Goal: Information Seeking & Learning: Learn about a topic

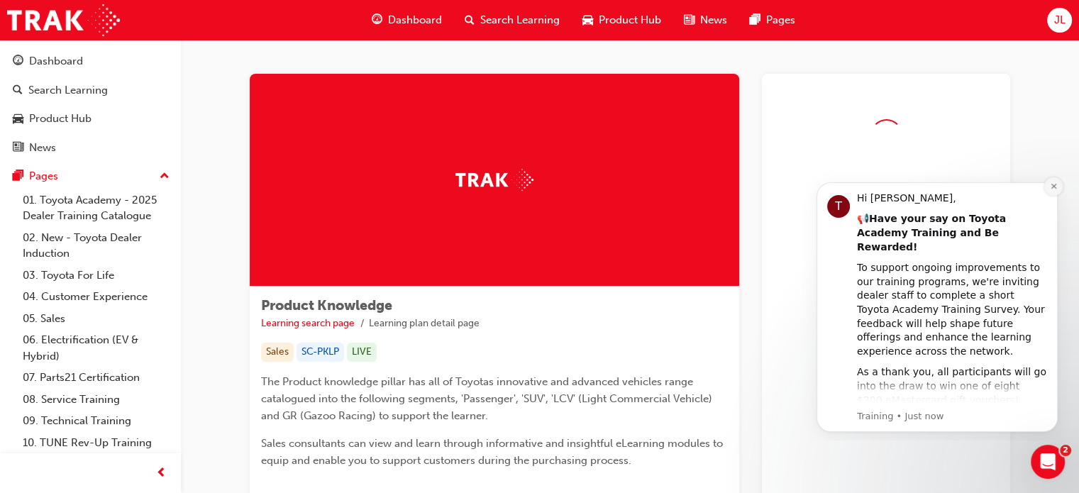
click at [1054, 184] on icon "Dismiss notification" at bounding box center [1053, 186] width 8 height 8
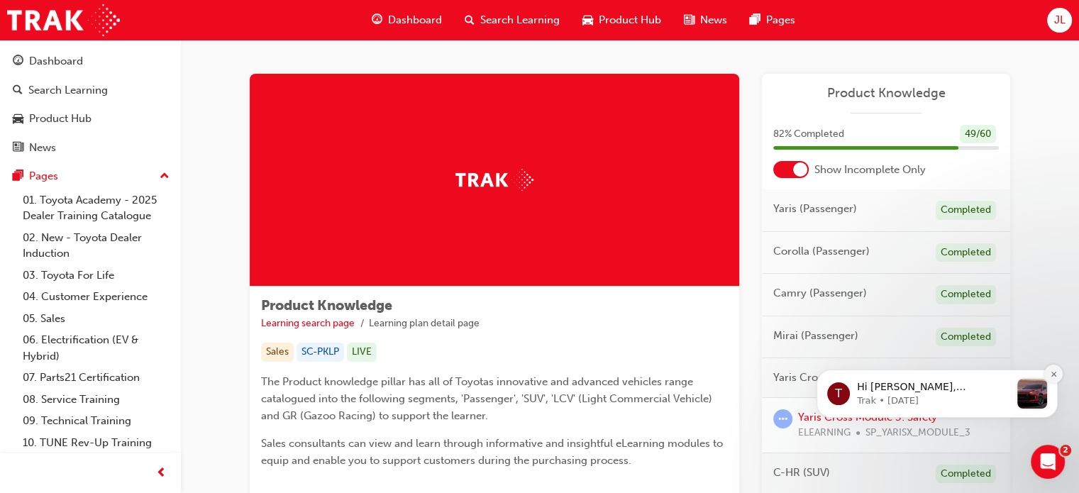
click at [1054, 371] on icon "Dismiss notification" at bounding box center [1053, 374] width 8 height 8
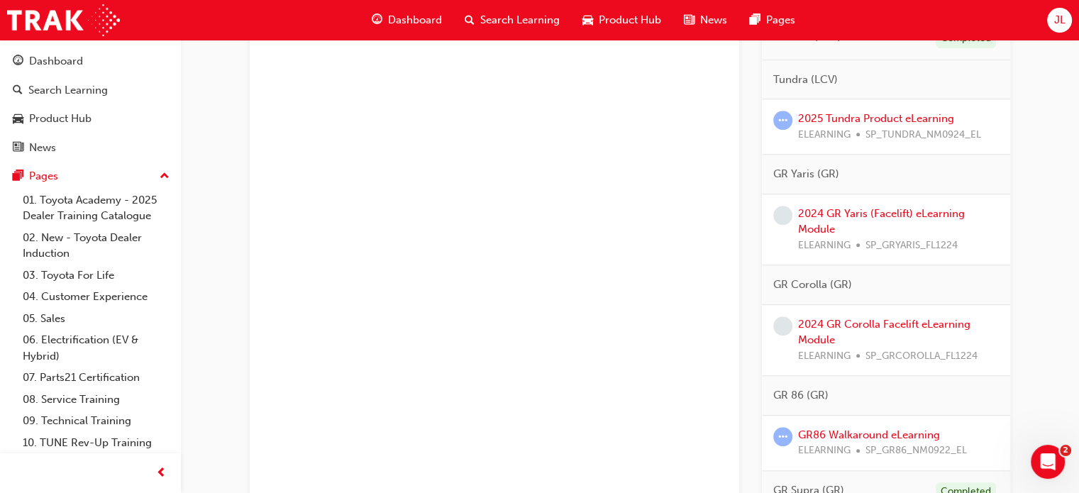
scroll to position [1325, 0]
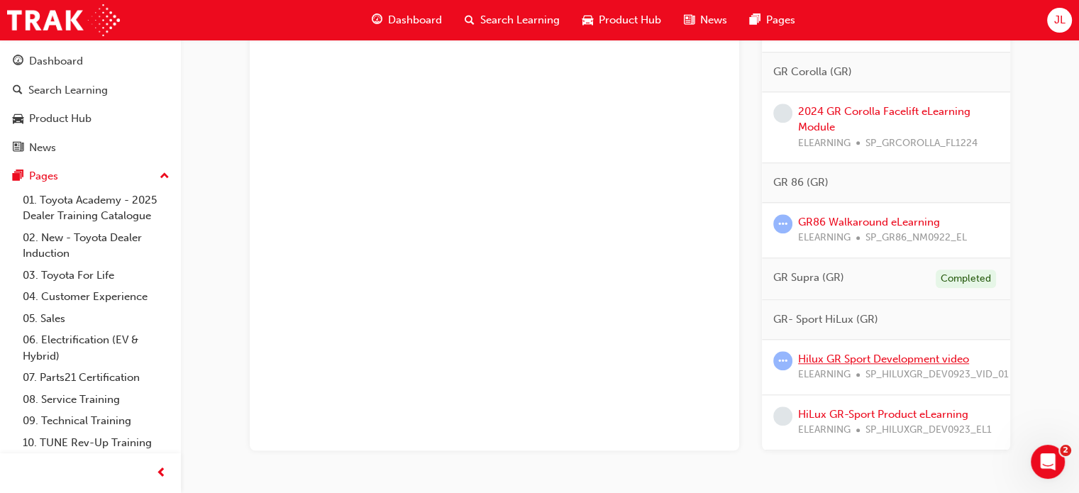
click at [873, 365] on link "Hilux GR Sport Development video" at bounding box center [883, 358] width 171 height 13
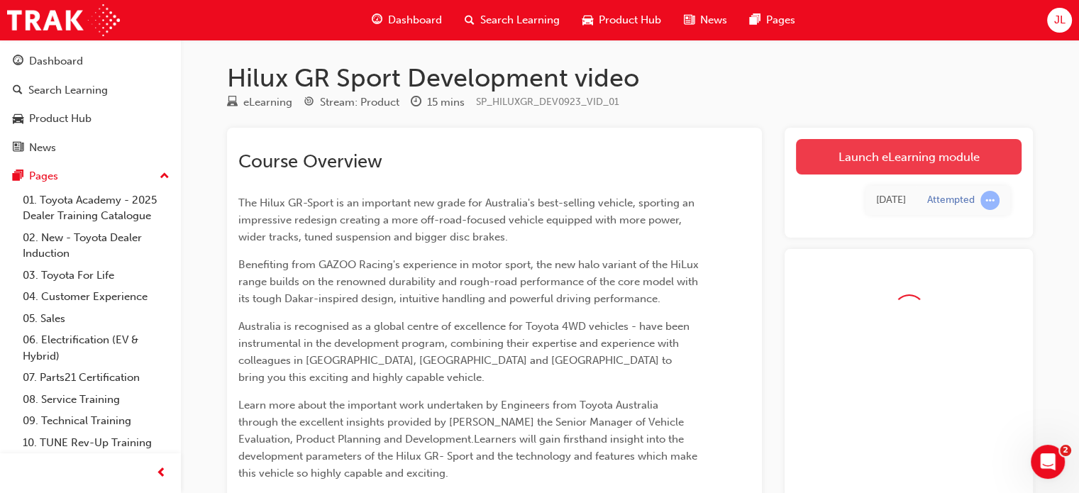
click at [851, 169] on link "Launch eLearning module" at bounding box center [908, 156] width 225 height 35
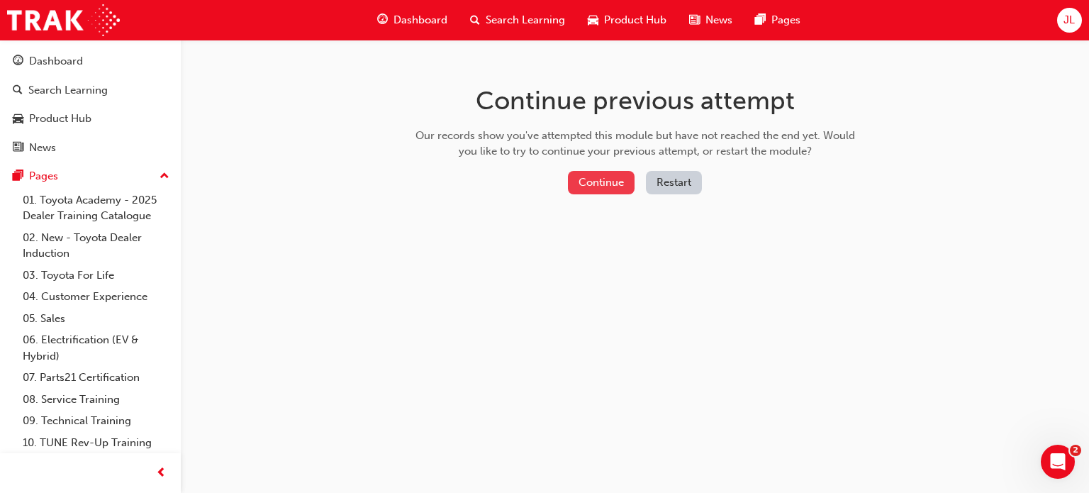
click at [576, 174] on button "Continue" at bounding box center [601, 182] width 67 height 23
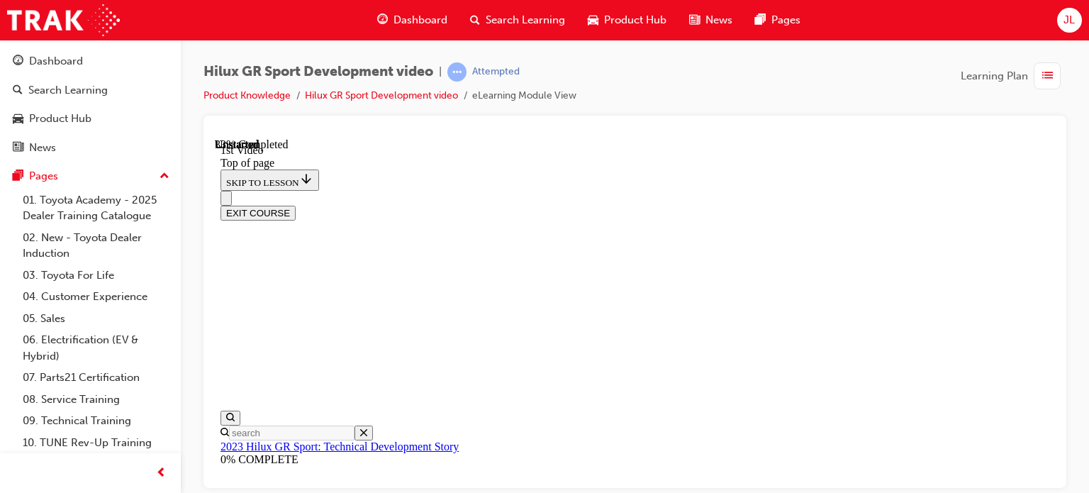
scroll to position [328, 0]
drag, startPoint x: 768, startPoint y: 245, endPoint x: 832, endPoint y: 242, distance: 64.6
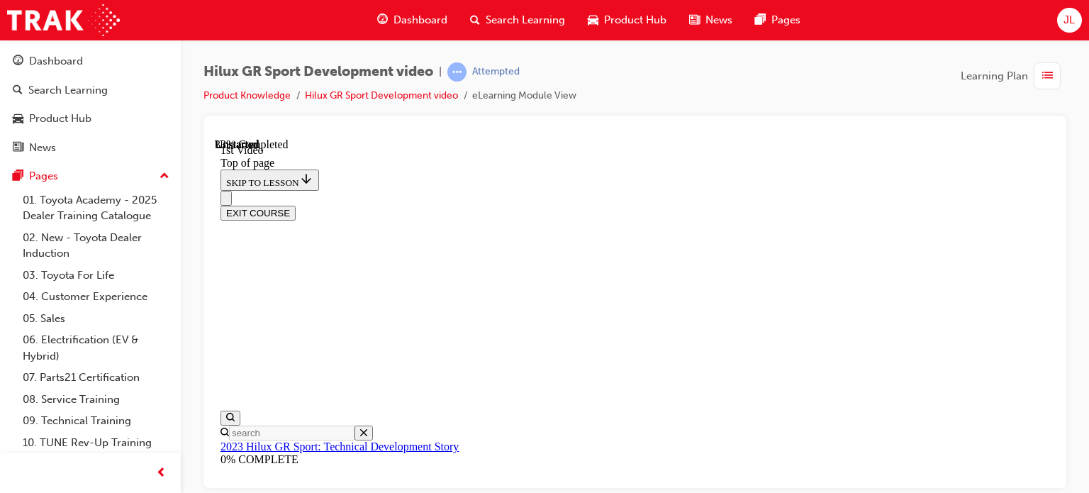
drag, startPoint x: 476, startPoint y: 240, endPoint x: 735, endPoint y: 250, distance: 259.0
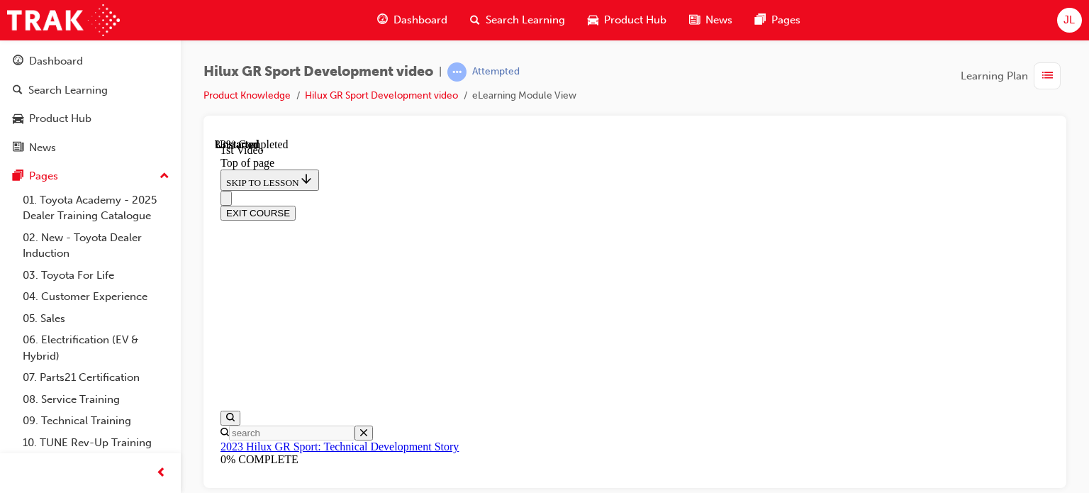
scroll to position [607, 0]
click at [71, 75] on button "Dashboard Search Learning Product Hub News Pages" at bounding box center [90, 104] width 169 height 118
click at [74, 68] on div "Dashboard" at bounding box center [56, 61] width 54 height 16
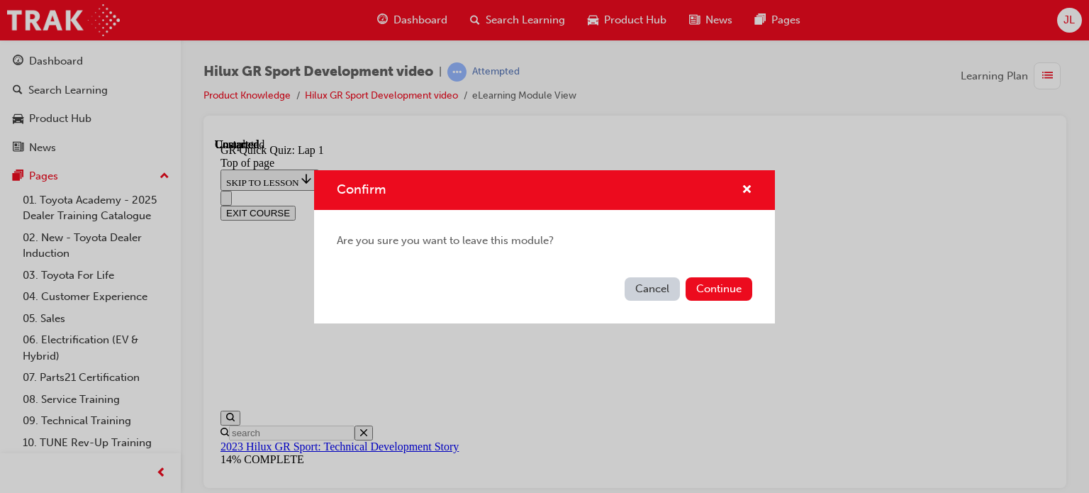
click at [553, 175] on div "Confirm Are you sure you want to leave this module? Cancel Continue" at bounding box center [544, 246] width 1089 height 493
